Goal: Task Accomplishment & Management: Manage account settings

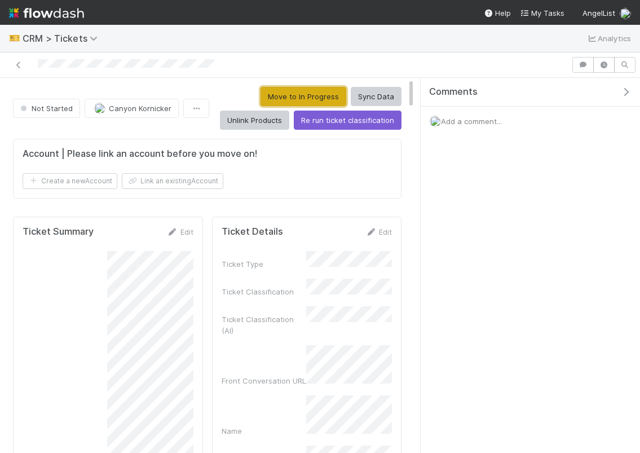
click at [311, 93] on button "Move to In Progress" at bounding box center [303, 96] width 86 height 19
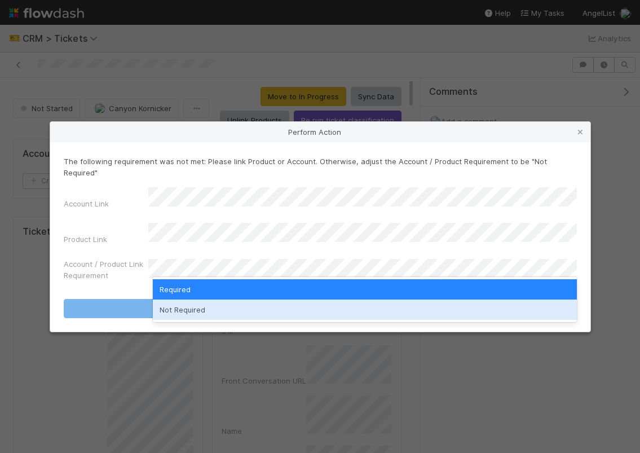
click at [267, 302] on div "Not Required" at bounding box center [365, 309] width 424 height 20
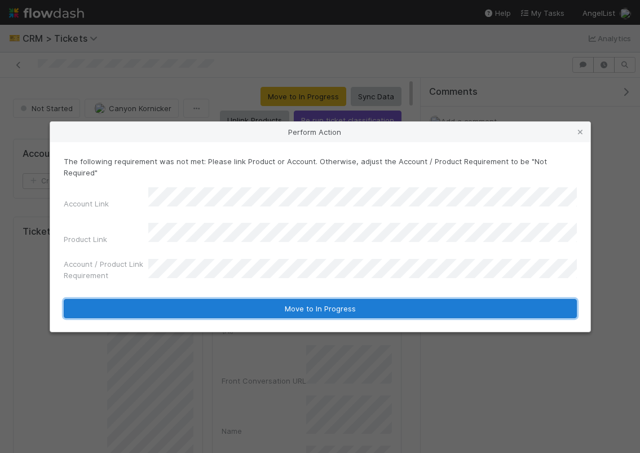
click at [272, 299] on button "Move to In Progress" at bounding box center [320, 308] width 513 height 19
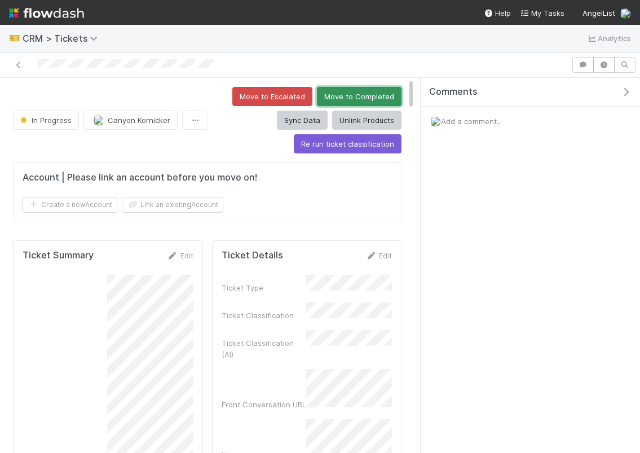
click at [337, 93] on button "Move to Completed" at bounding box center [359, 96] width 85 height 19
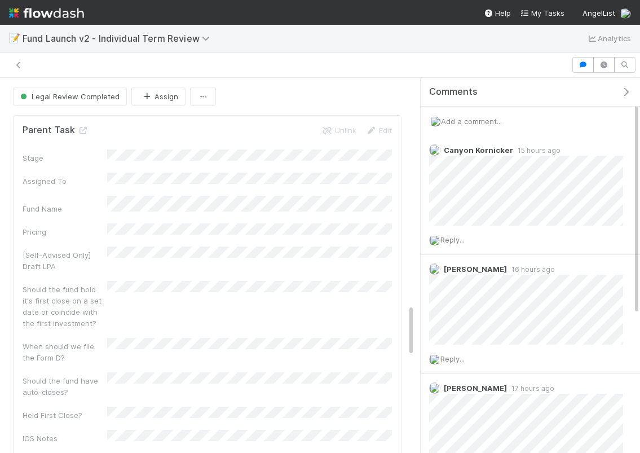
scroll to position [1612, 0]
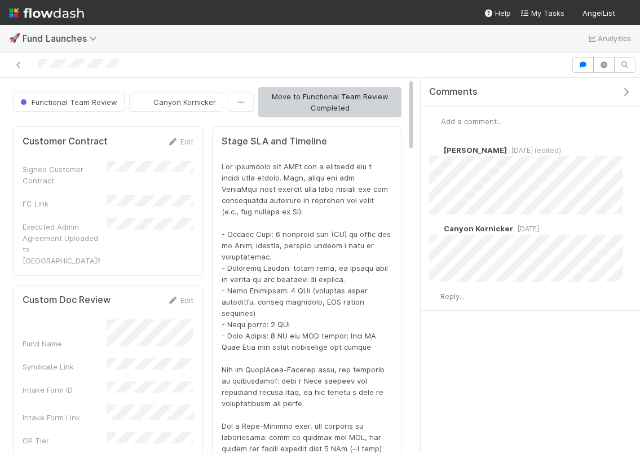
scroll to position [229, 369]
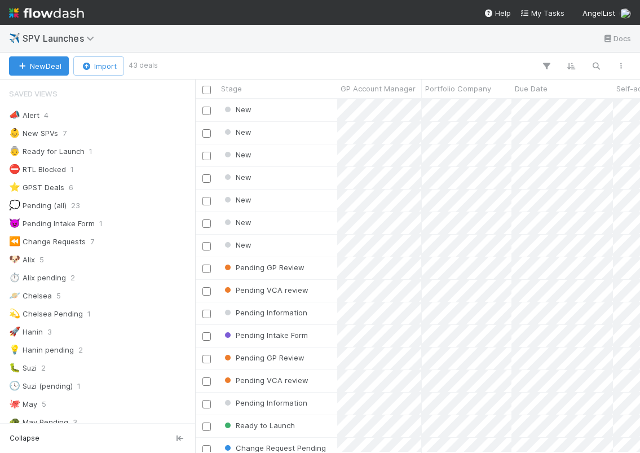
scroll to position [353, 445]
click at [298, 227] on div "New" at bounding box center [277, 223] width 119 height 22
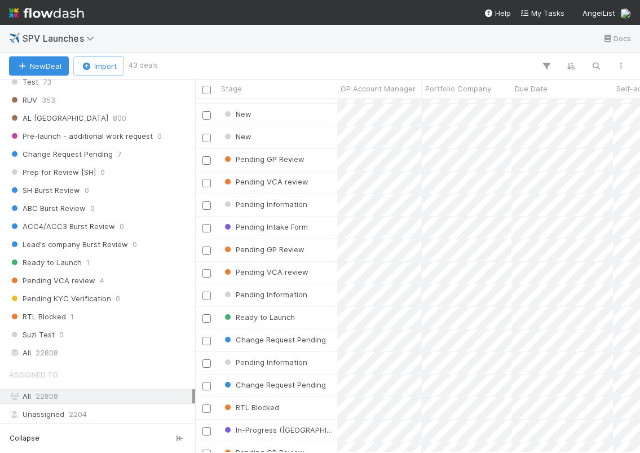
scroll to position [634, 0]
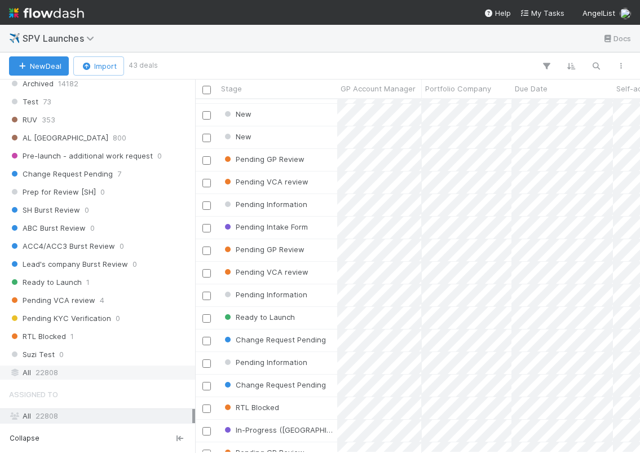
click at [51, 371] on span "22808" at bounding box center [47, 372] width 23 height 14
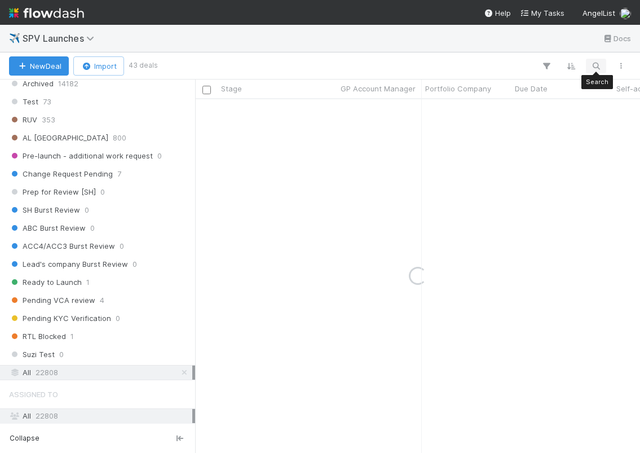
click at [586, 64] on div "Search Search Search" at bounding box center [394, 66] width 477 height 15
click at [592, 64] on icon "button" at bounding box center [595, 66] width 11 height 10
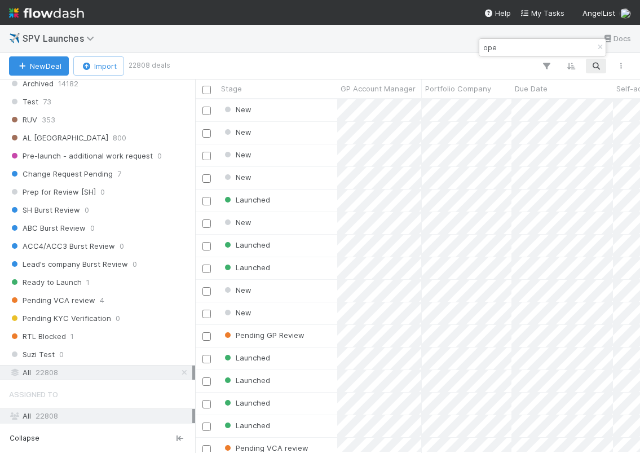
scroll to position [353, 445]
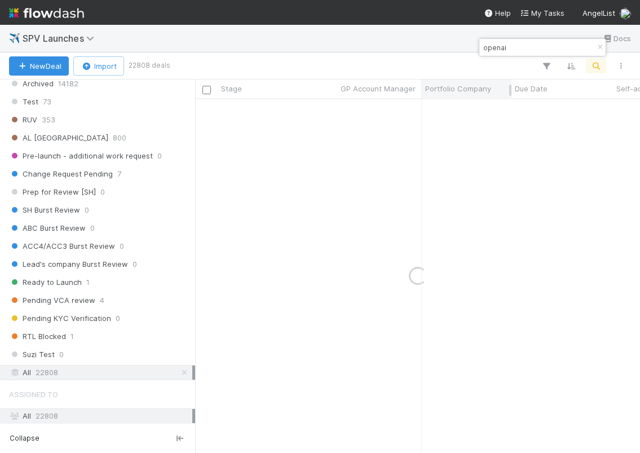
type input "openai"
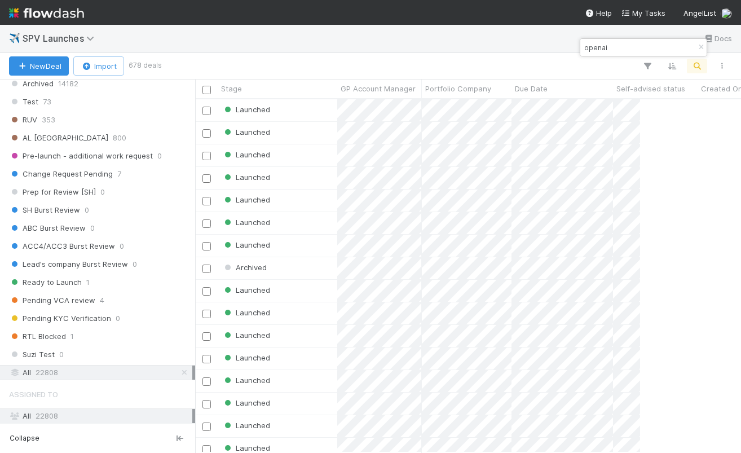
scroll to position [353, 546]
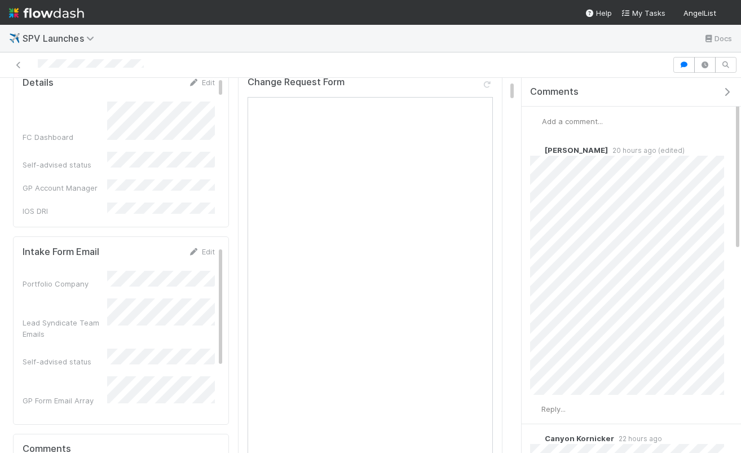
scroll to position [78, 0]
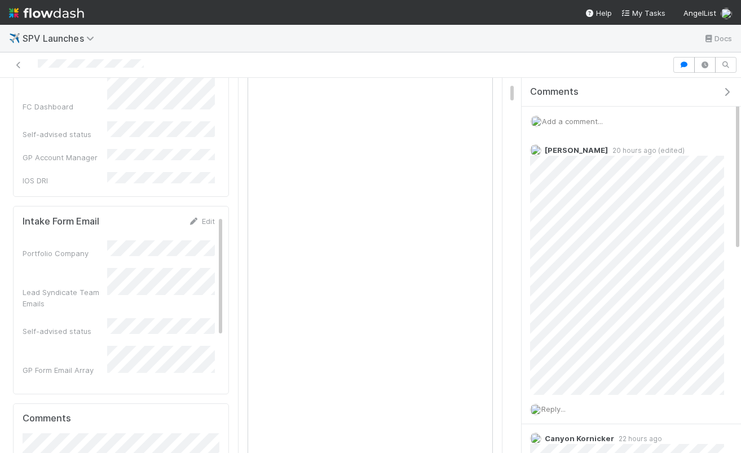
click at [587, 132] on div "Add a comment..." at bounding box center [630, 121] width 219 height 29
click at [580, 126] on div "Add a comment..." at bounding box center [630, 121] width 219 height 29
click at [574, 121] on span "Add a comment..." at bounding box center [572, 121] width 61 height 9
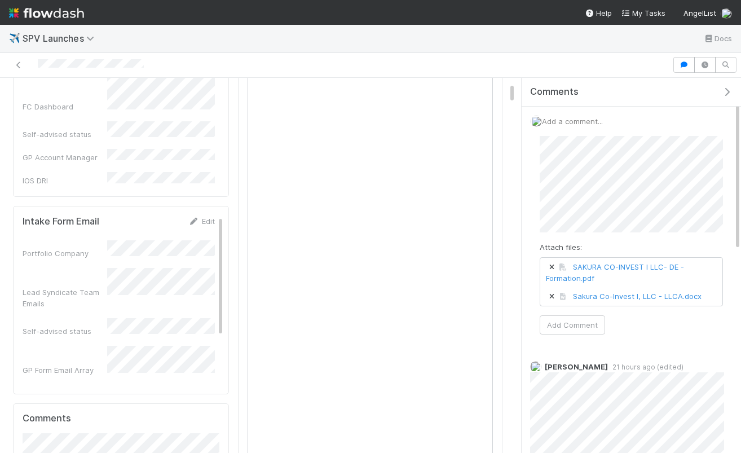
click at [552, 262] on span "SAKURA CO-INVEST I LLC- DE -Formation.pdf" at bounding box center [631, 272] width 182 height 29
click at [550, 266] on icon at bounding box center [551, 267] width 11 height 7
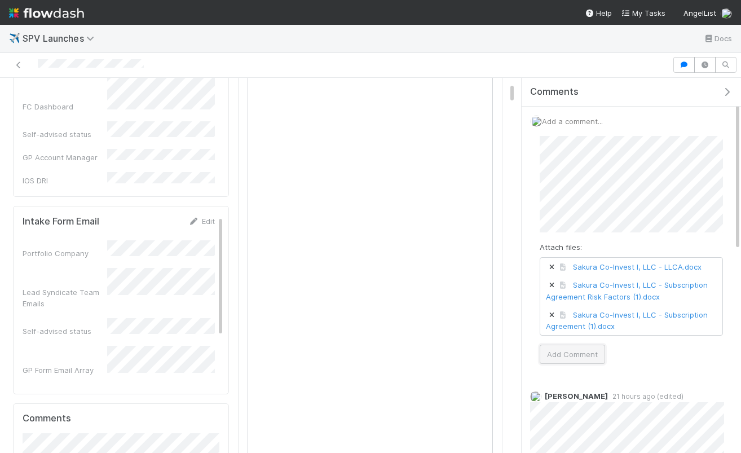
click at [567, 358] on button "Add Comment" at bounding box center [571, 353] width 65 height 19
